Goal: Transaction & Acquisition: Download file/media

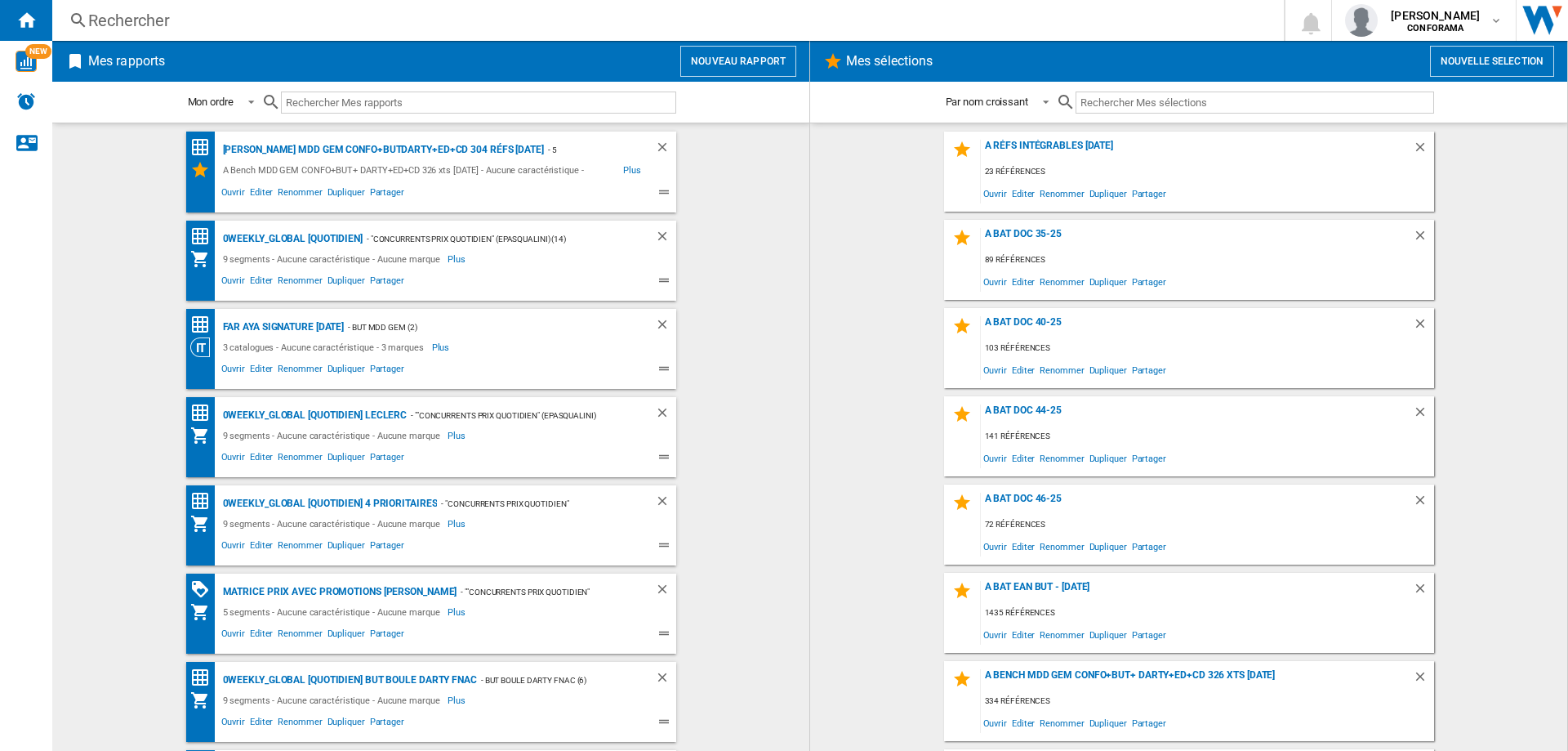
click at [835, 443] on wk-selection "A BAT Doc 44-25 141 références Ouvrir Editer Renommer Dupliquer Partager" at bounding box center [1188, 436] width 725 height 80
click at [228, 455] on span "Ouvrir" at bounding box center [233, 459] width 29 height 19
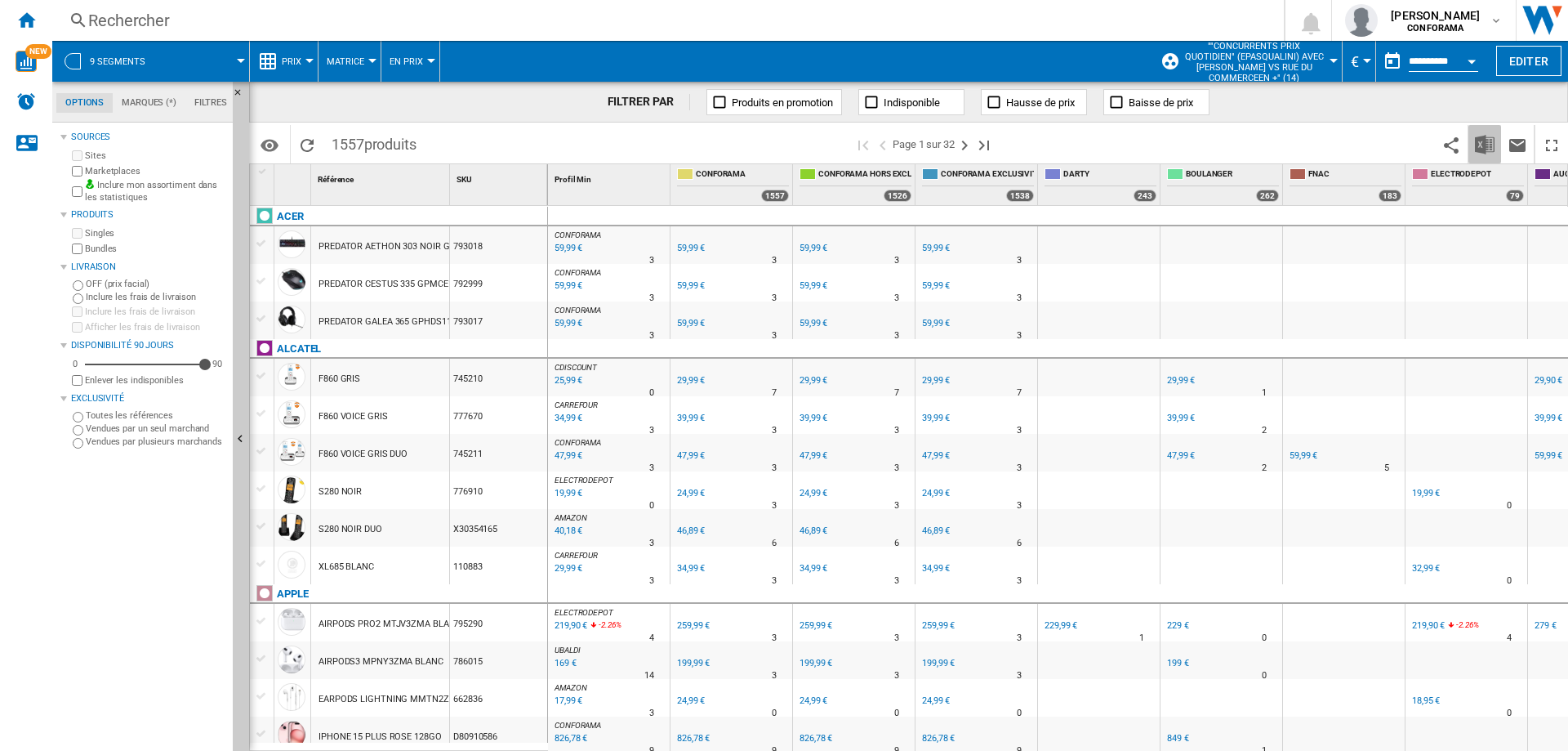
click at [1371, 141] on img "Télécharger au format Excel" at bounding box center [1484, 144] width 19 height 19
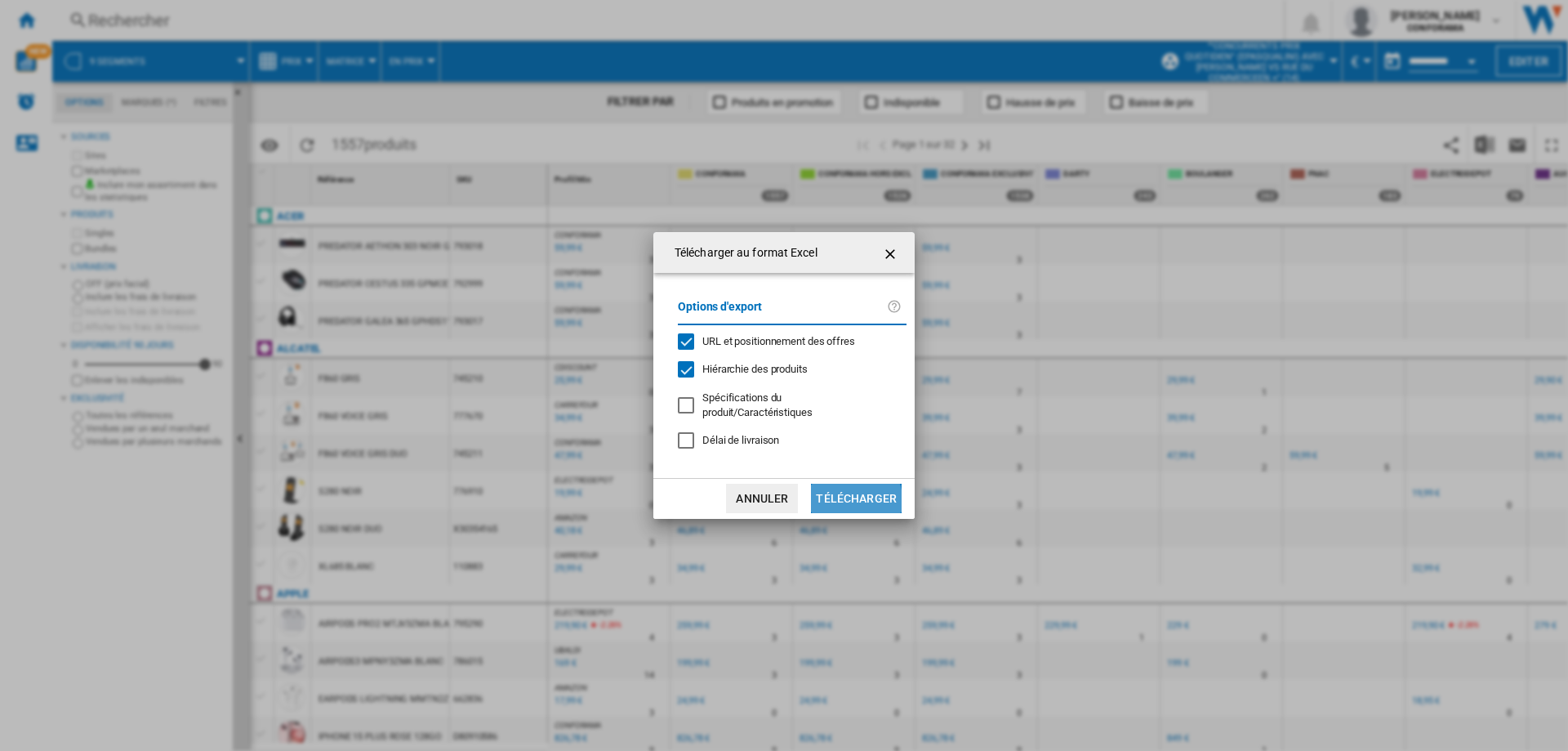
click at [853, 494] on button "Télécharger" at bounding box center [857, 498] width 91 height 29
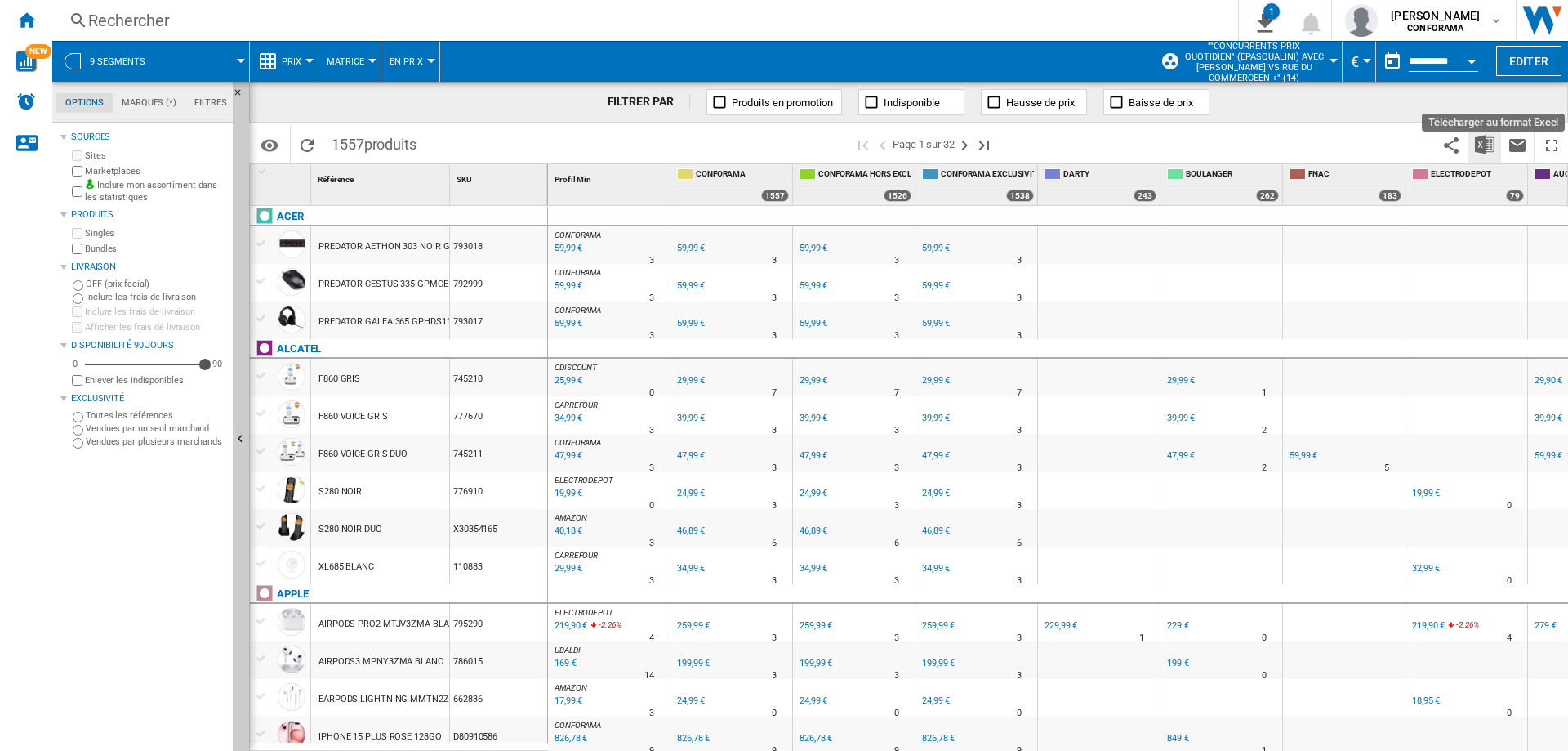
click at [1371, 144] on img "Télécharger au format Excel" at bounding box center [1484, 144] width 19 height 19
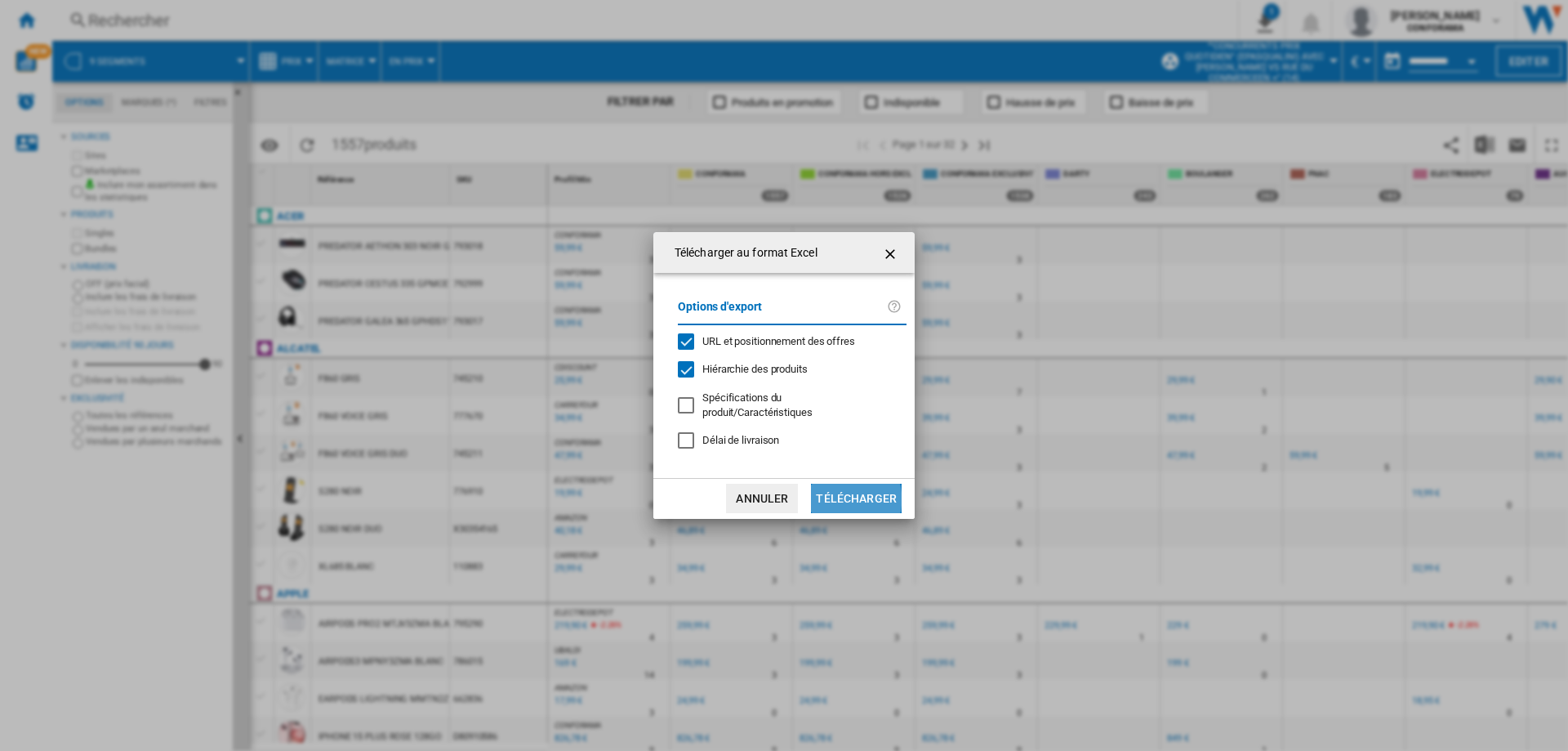
click at [845, 493] on button "Télécharger" at bounding box center [857, 498] width 91 height 29
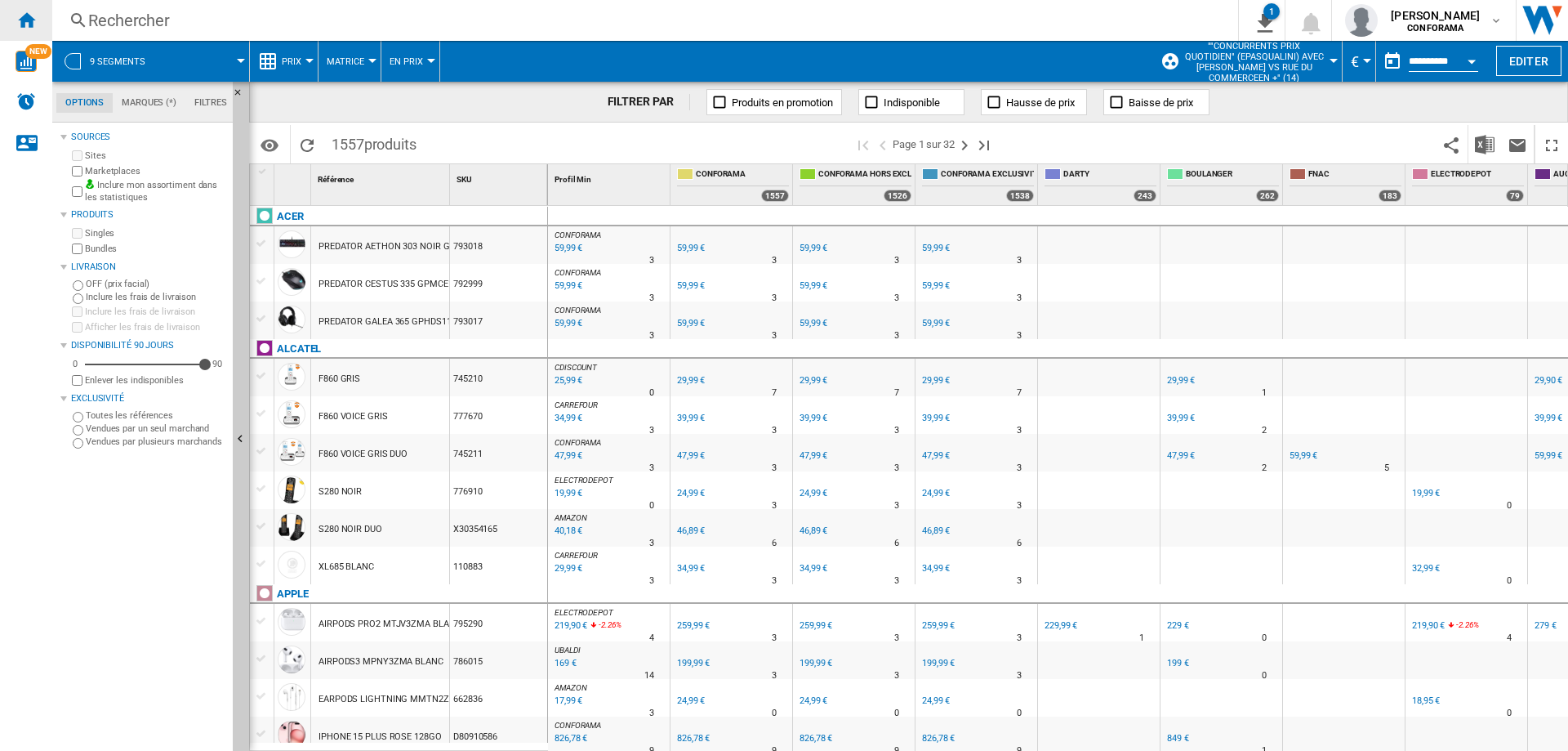
drag, startPoint x: 1388, startPoint y: 99, endPoint x: 27, endPoint y: 21, distance: 1363.2
click at [27, 21] on ng-md-icon "Accueil" at bounding box center [25, 19] width 19 height 19
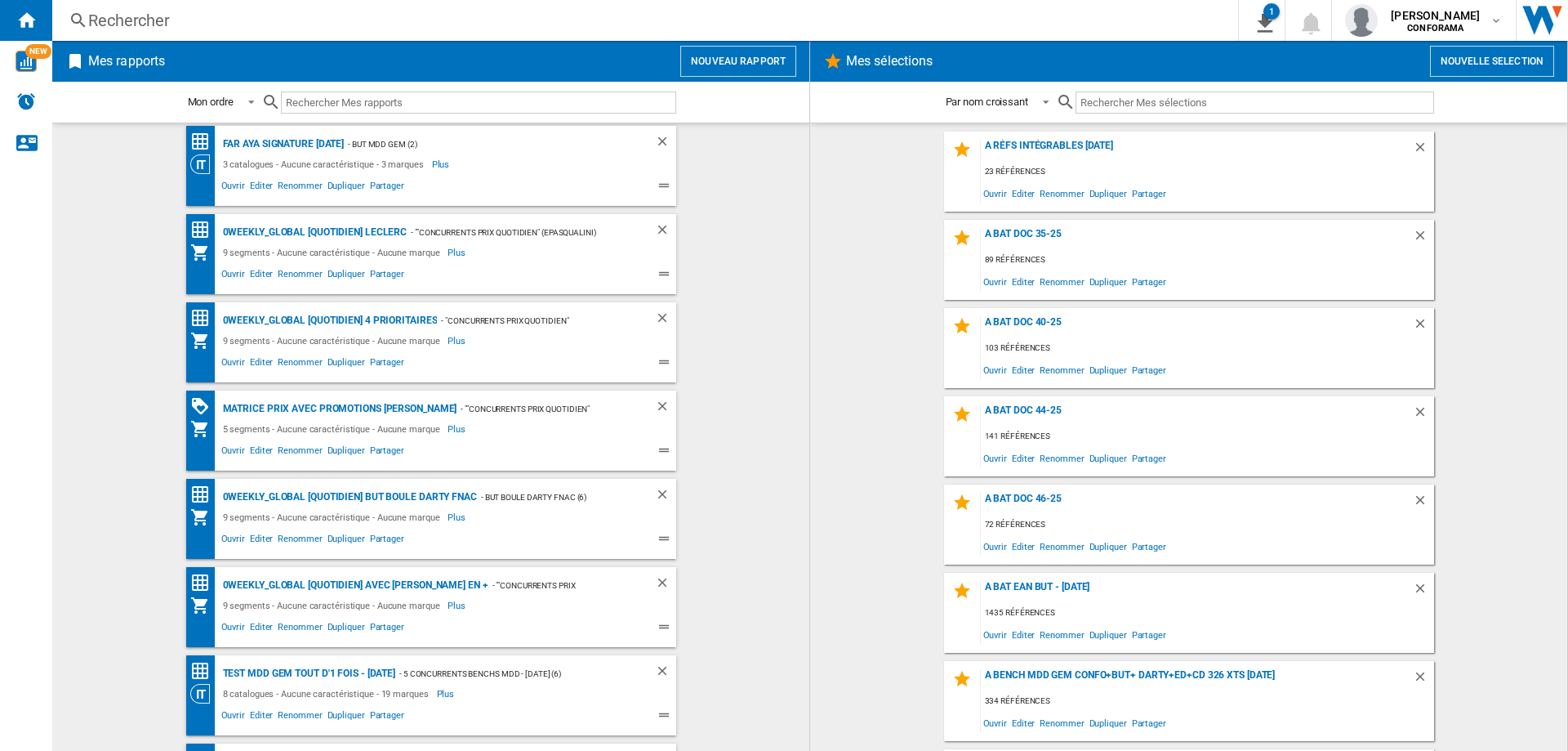
scroll to position [184, 0]
click at [229, 452] on span "Ouvrir" at bounding box center [233, 451] width 29 height 19
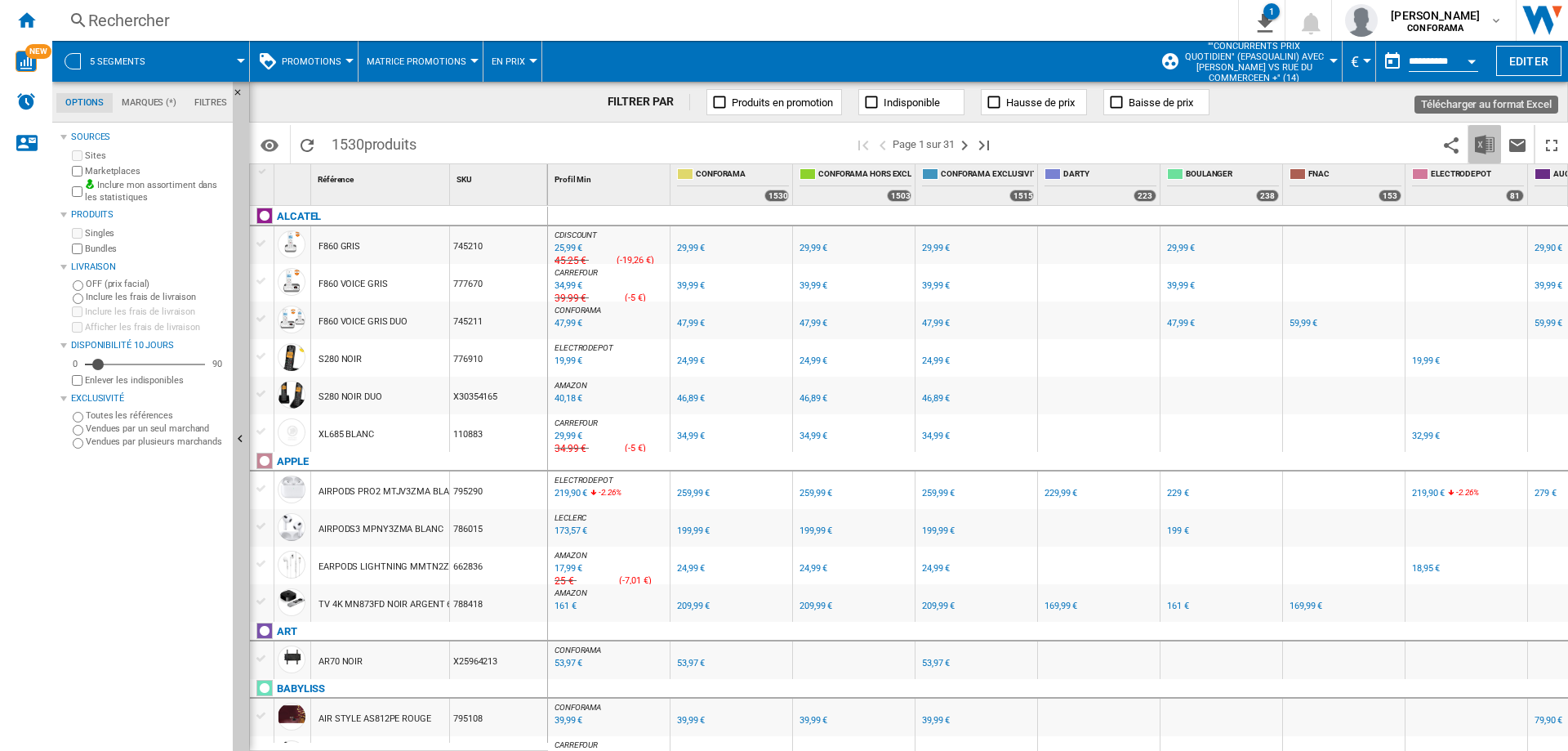
click at [1371, 141] on img "Télécharger au format Excel" at bounding box center [1484, 144] width 19 height 19
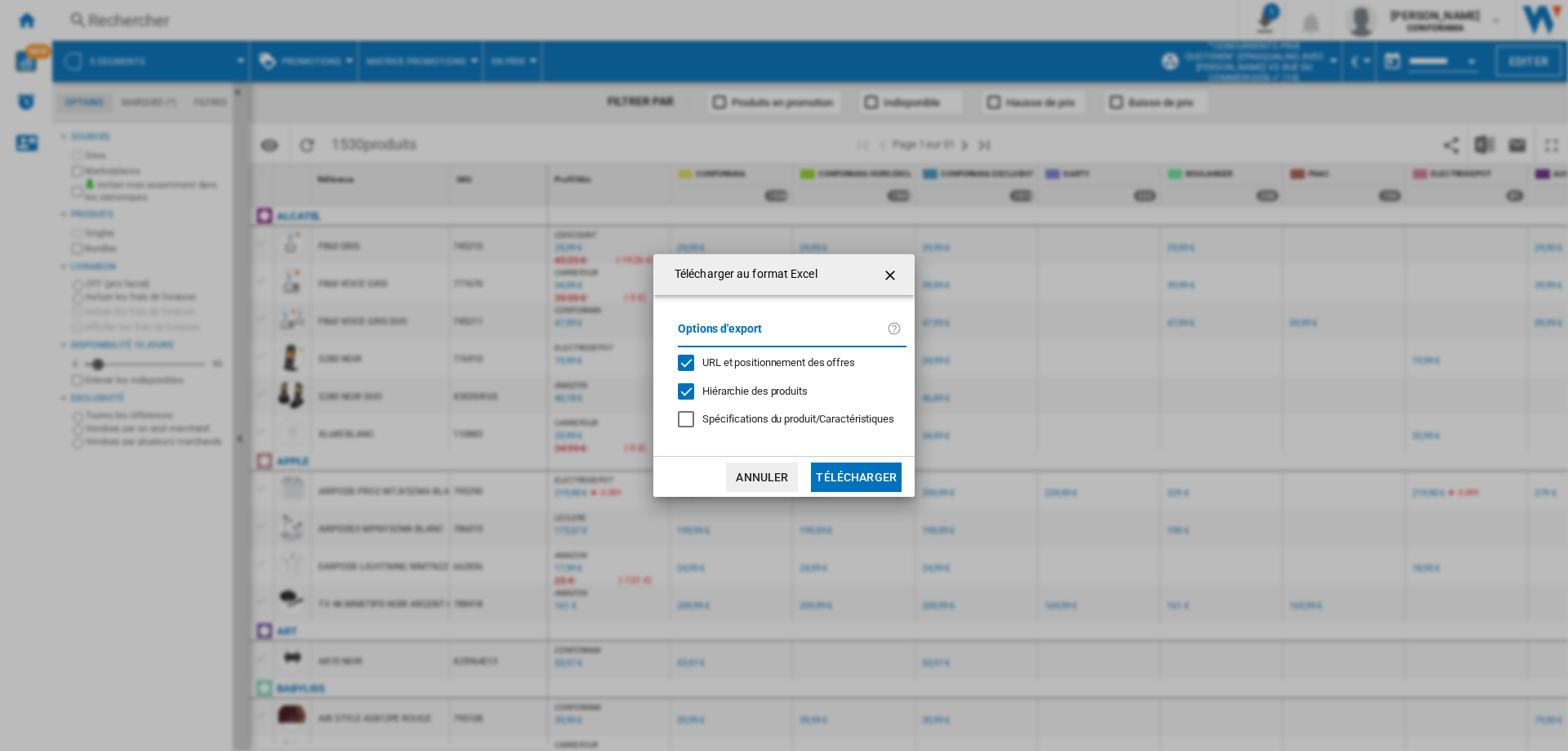
click at [865, 470] on button "Télécharger" at bounding box center [857, 477] width 91 height 29
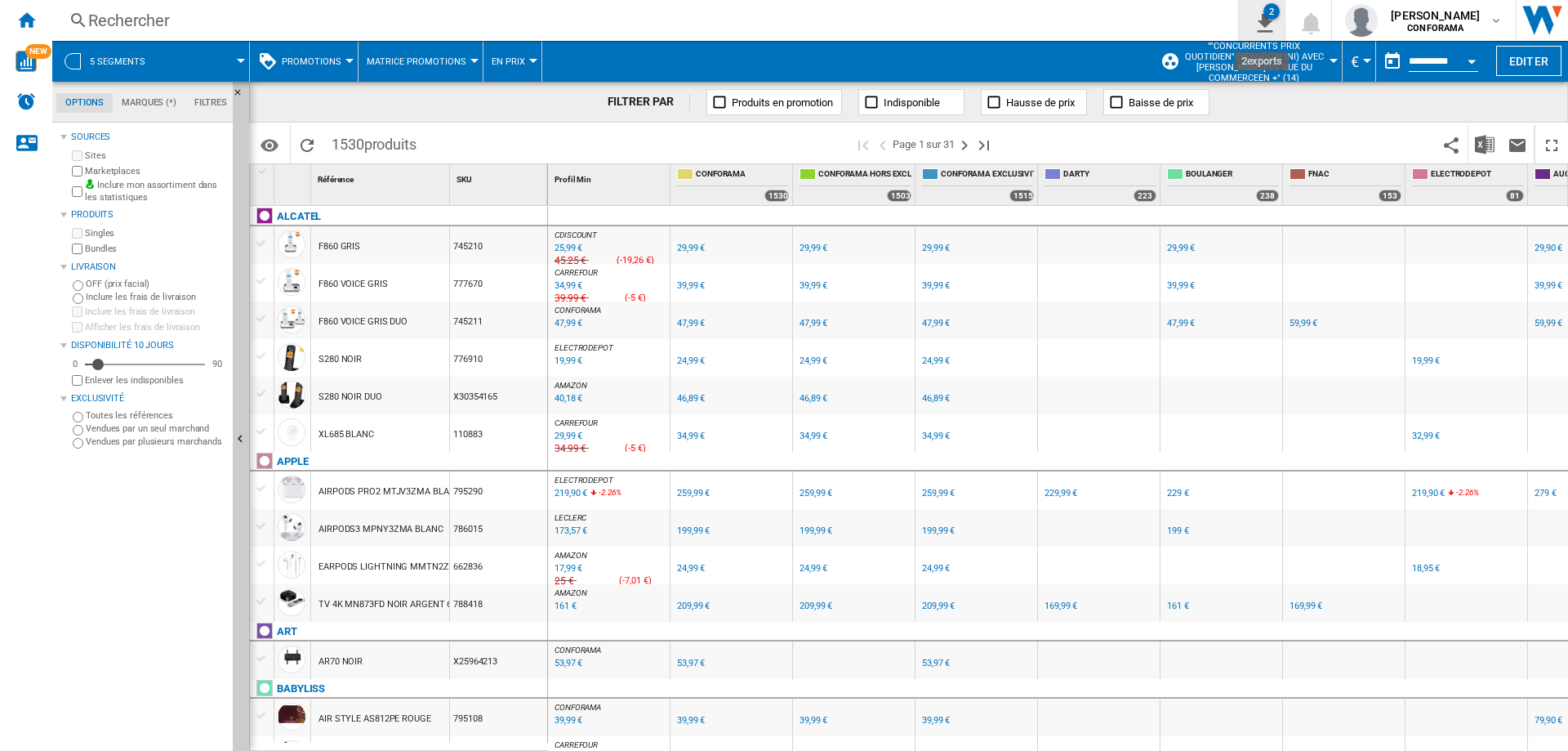
click at [1267, 20] on ng-md-icon "2\a exports" at bounding box center [1262, 21] width 19 height 20
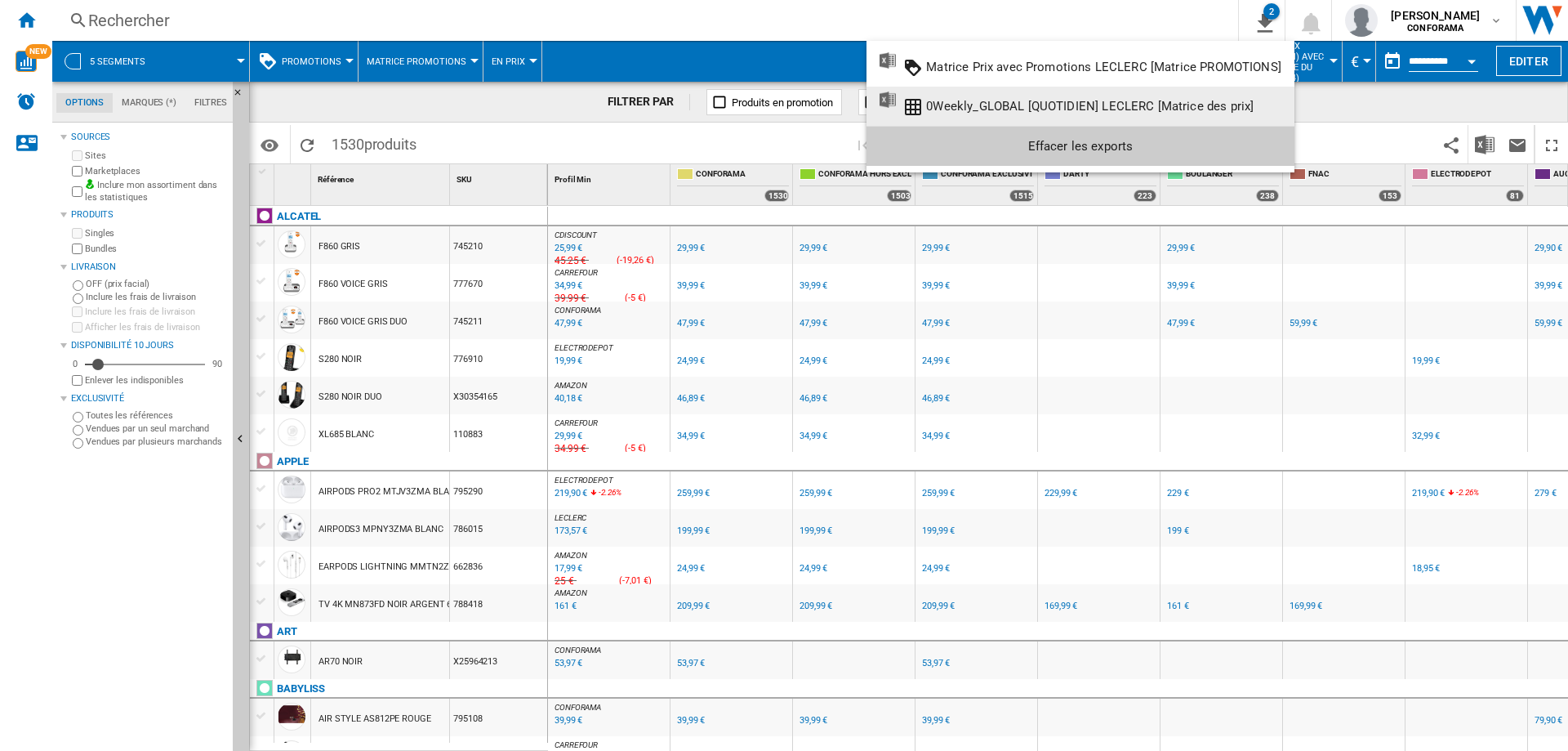
click at [915, 107] on ng-md-icon "0Weekly_GLOBAL [QUOTIDIEN] LECLERC [Matrice des prix]" at bounding box center [912, 106] width 19 height 19
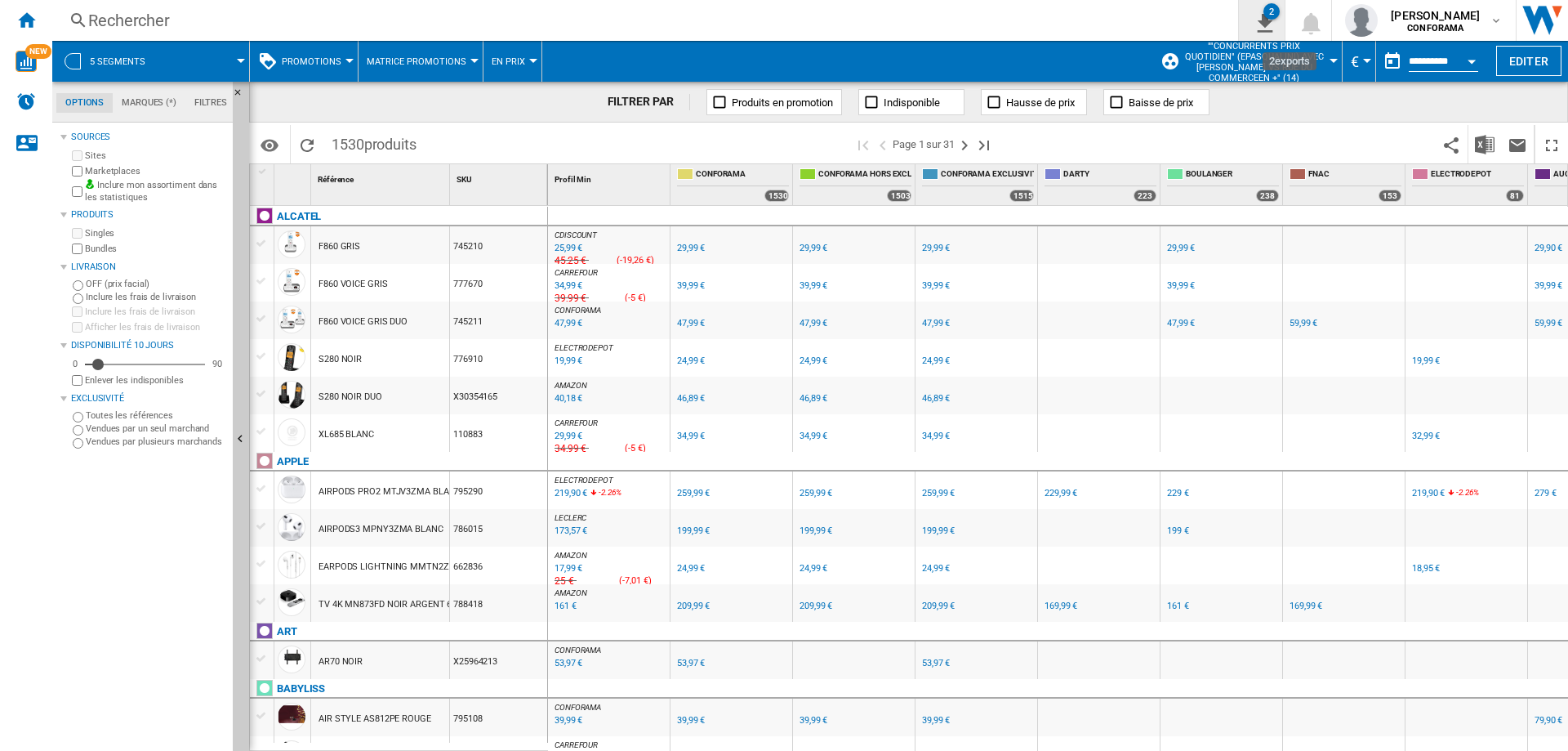
click at [1266, 19] on ng-md-icon "2\a exports" at bounding box center [1262, 21] width 19 height 20
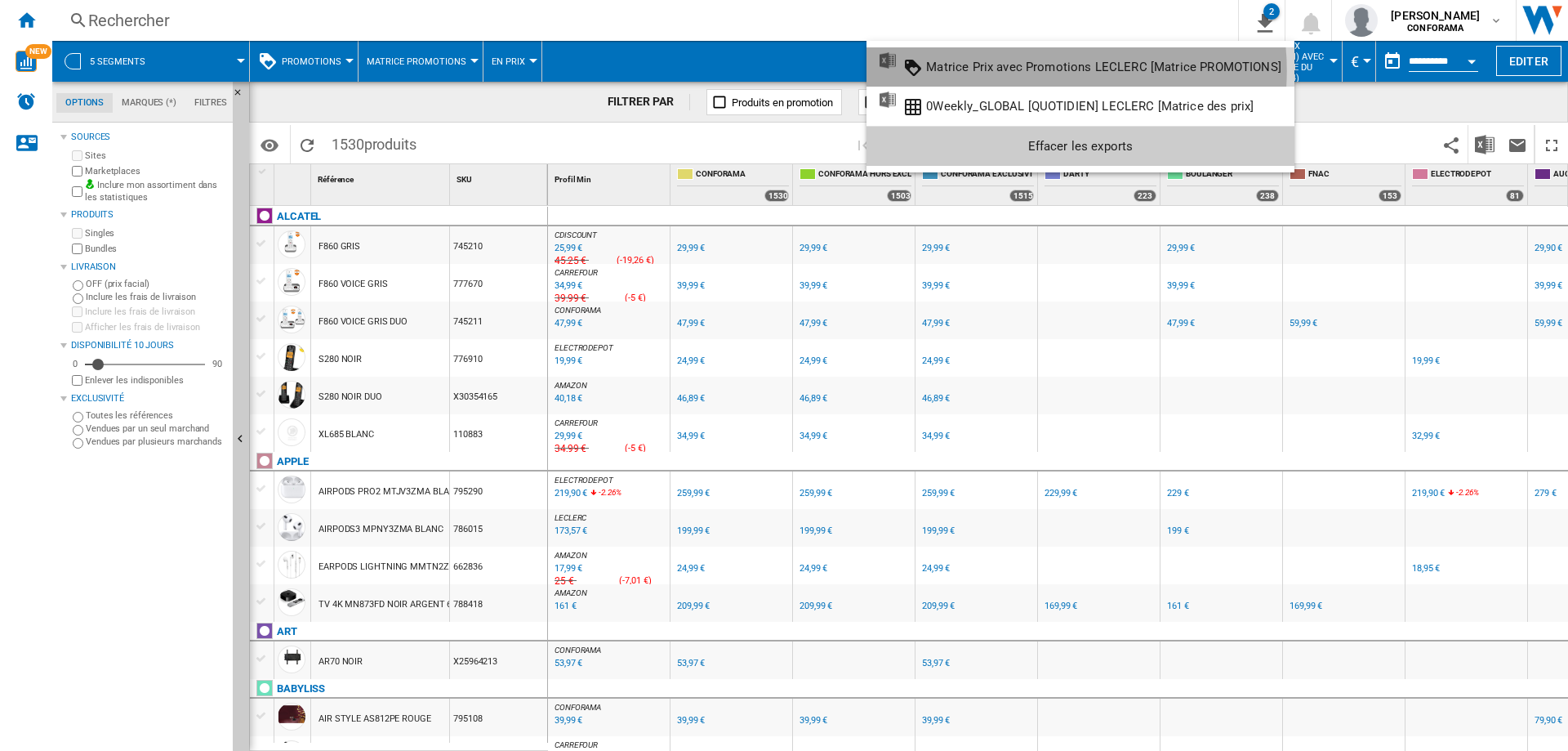
click at [1031, 70] on div "Matrice Prix avec Promotions LECLERC [Matrice PROMOTIONS]" at bounding box center [1103, 67] width 355 height 14
